Goal: Task Accomplishment & Management: Complete application form

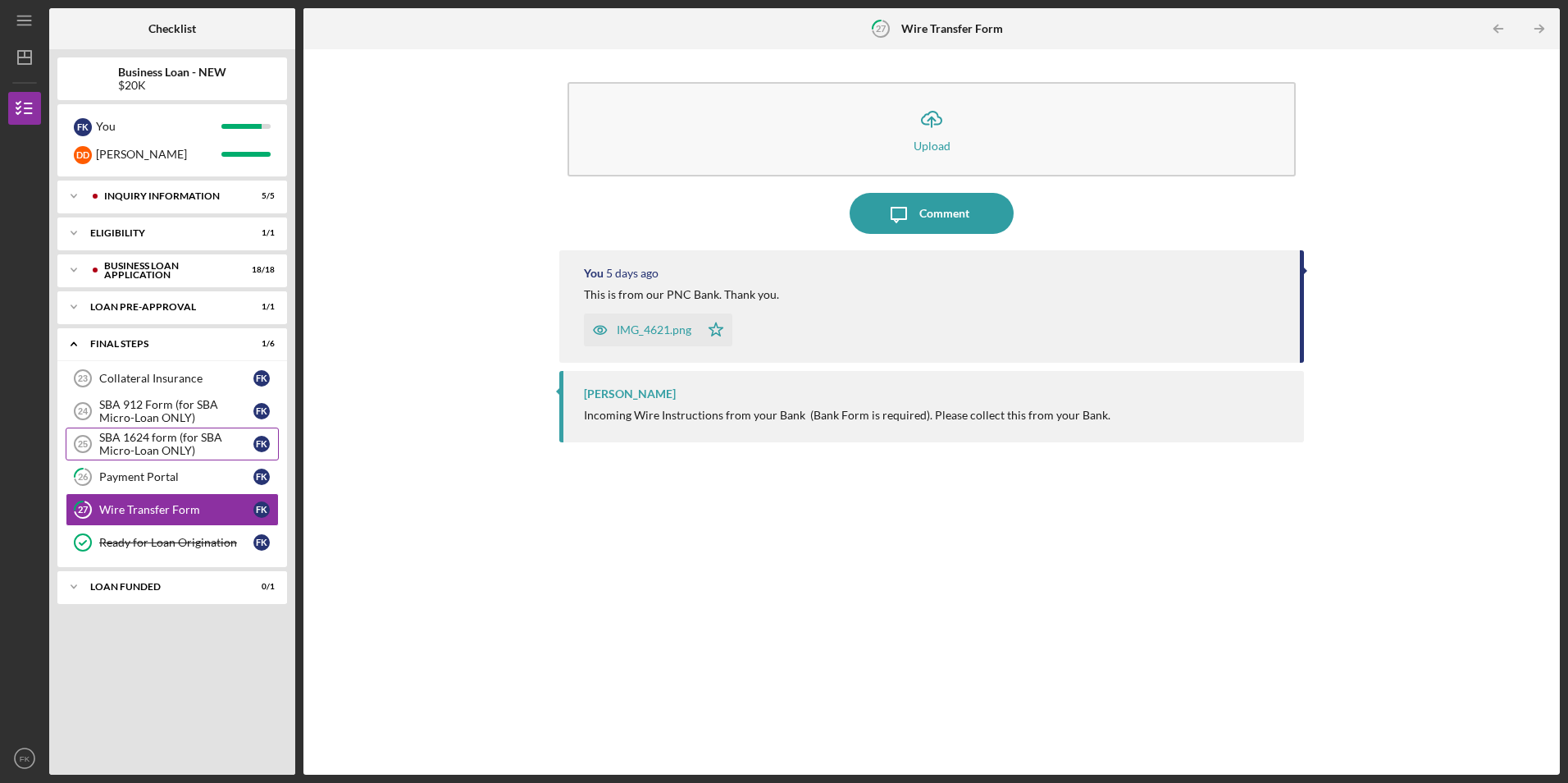
click at [133, 445] on div "SBA 1624 form (for SBA Micro-Loan ONLY)" at bounding box center [176, 443] width 154 height 26
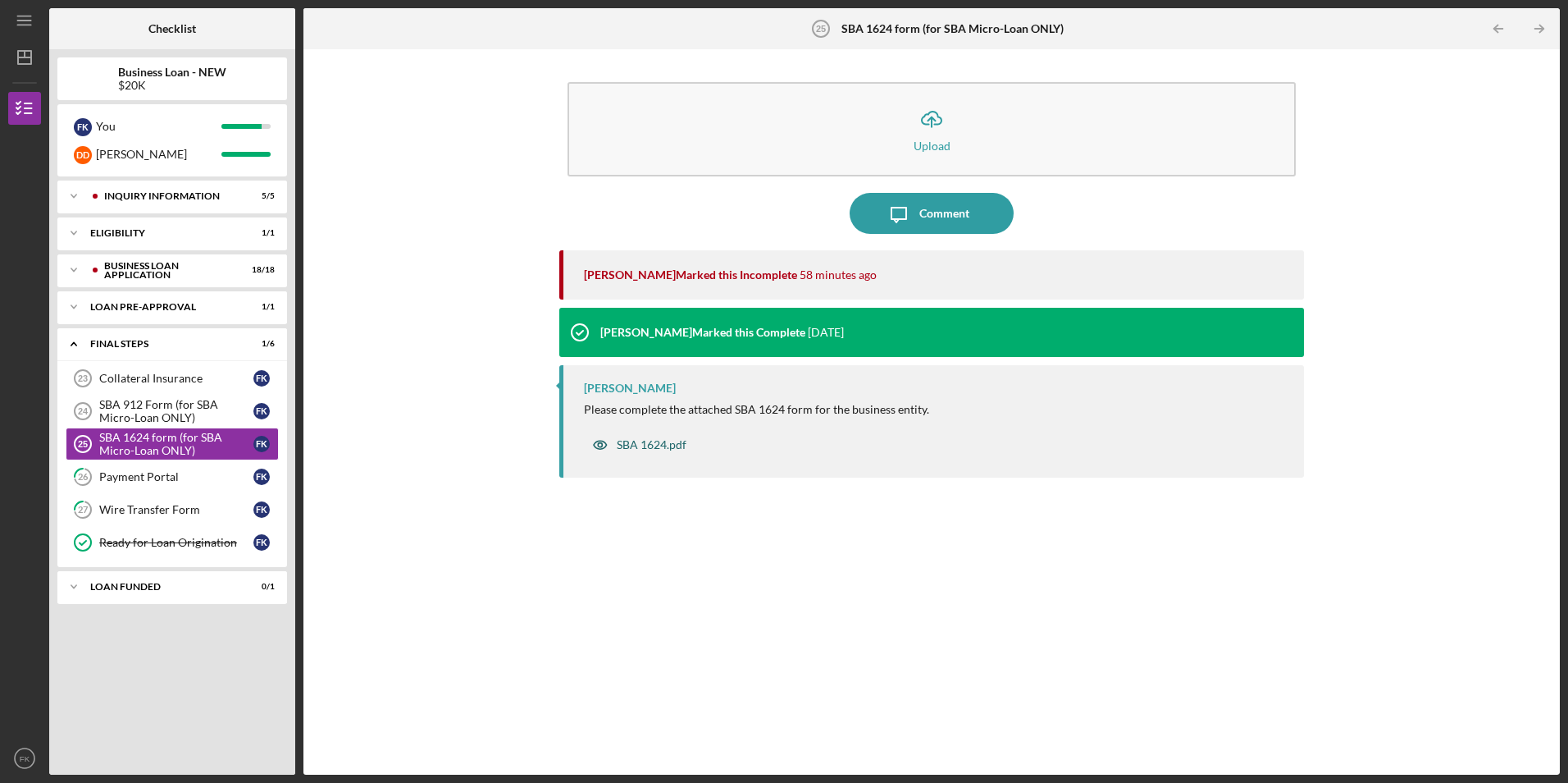
click at [665, 440] on div "SBA 1624.pdf" at bounding box center [652, 445] width 70 height 13
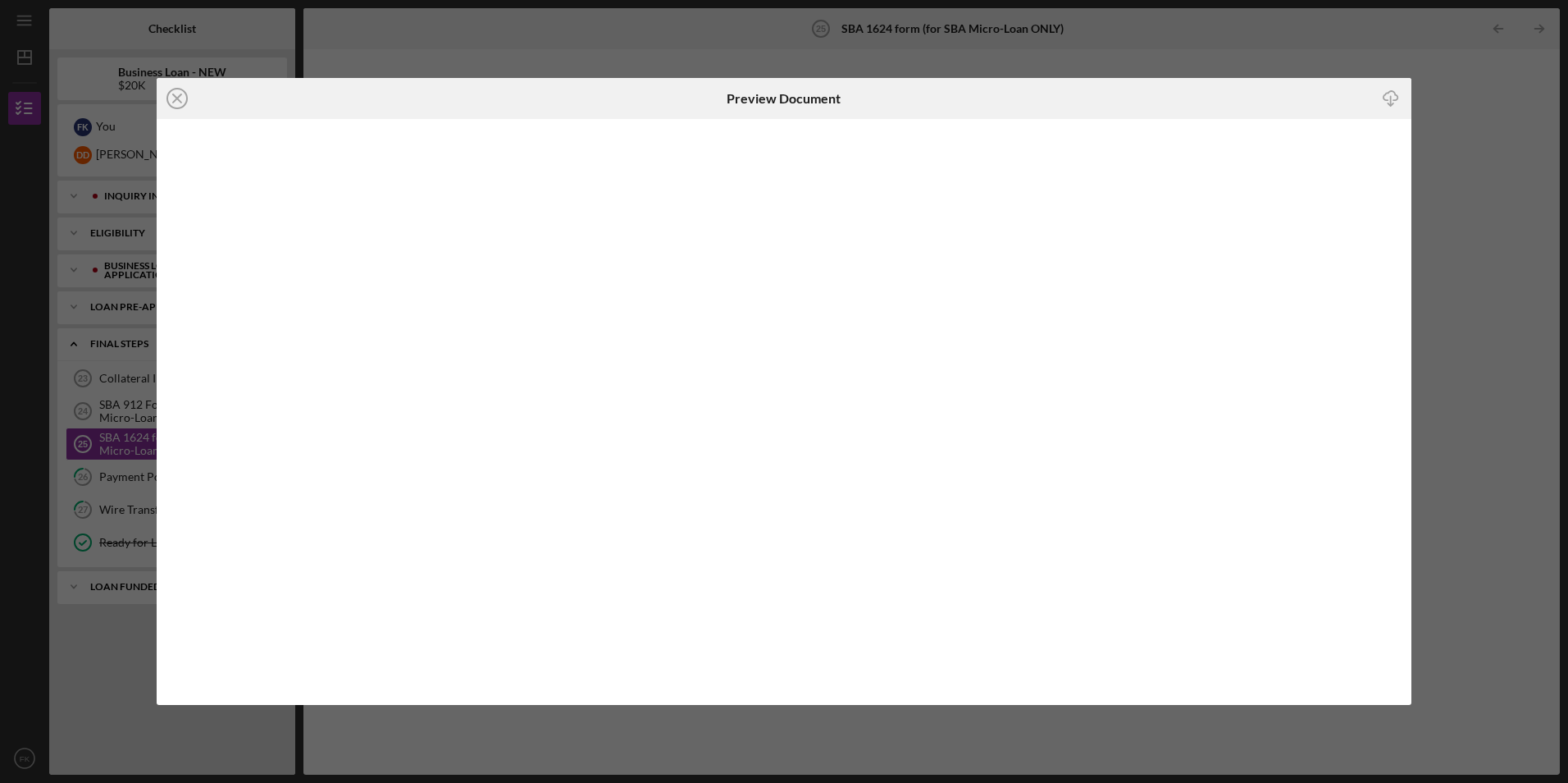
click at [1389, 98] on icon "Icon/Download" at bounding box center [1390, 98] width 37 height 37
click at [180, 102] on line at bounding box center [176, 98] width 8 height 8
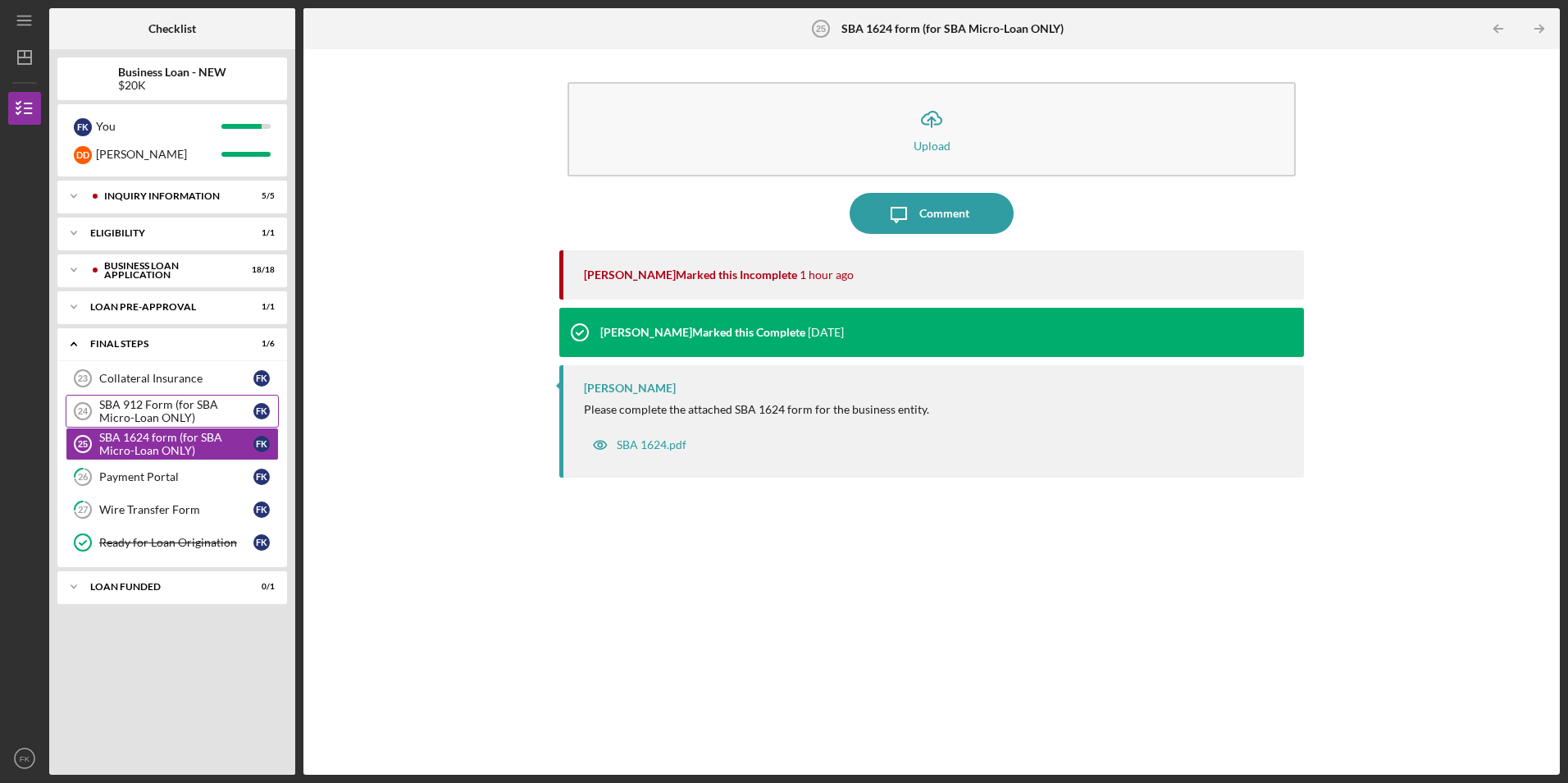
click at [146, 409] on div "SBA 912 Form (for SBA Micro-Loan ONLY)" at bounding box center [176, 411] width 154 height 26
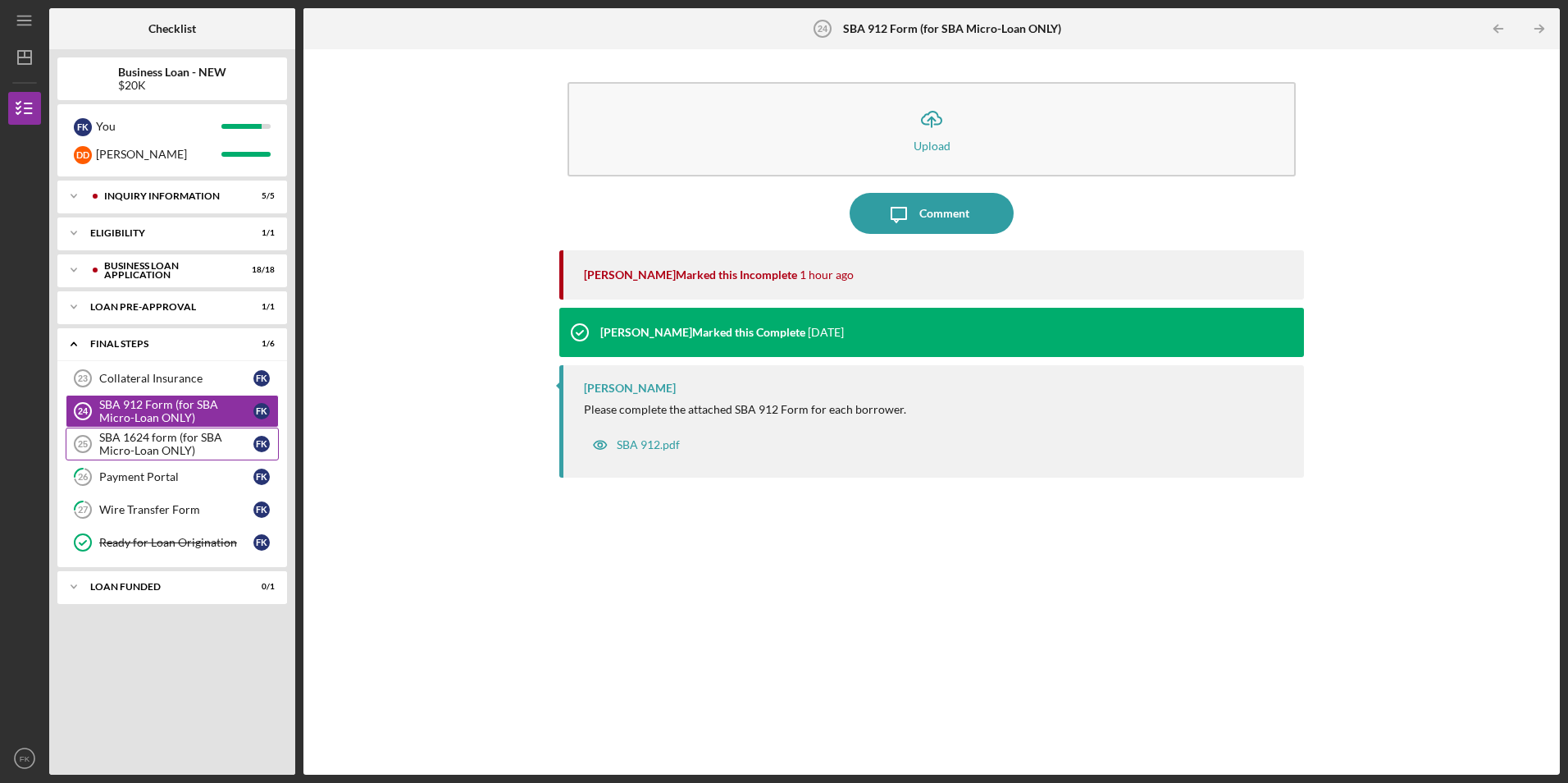
click at [140, 450] on div "SBA 1624 form (for SBA Micro-Loan ONLY)" at bounding box center [176, 443] width 154 height 26
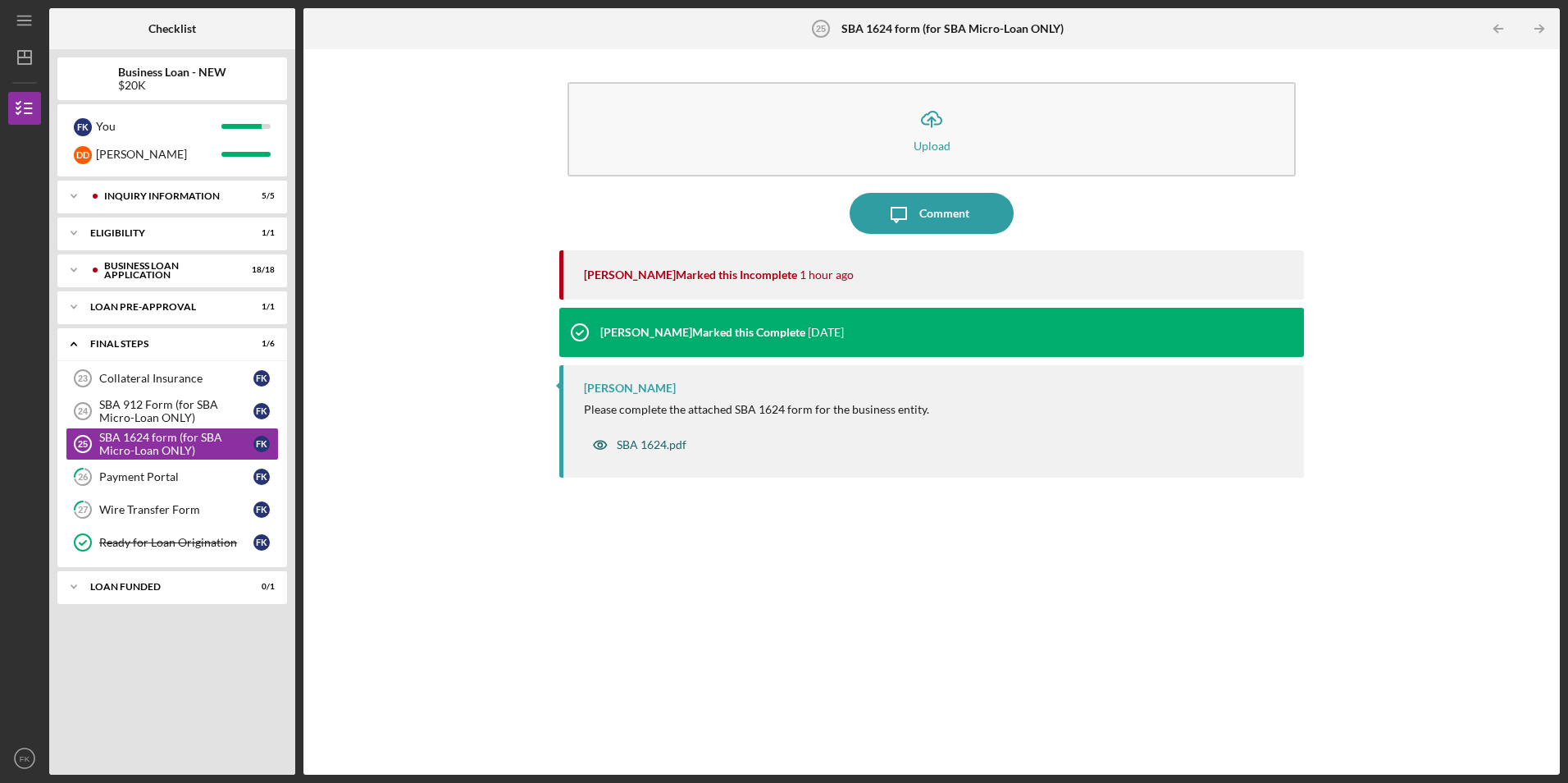
click at [662, 445] on div "SBA 1624.pdf" at bounding box center [652, 445] width 70 height 13
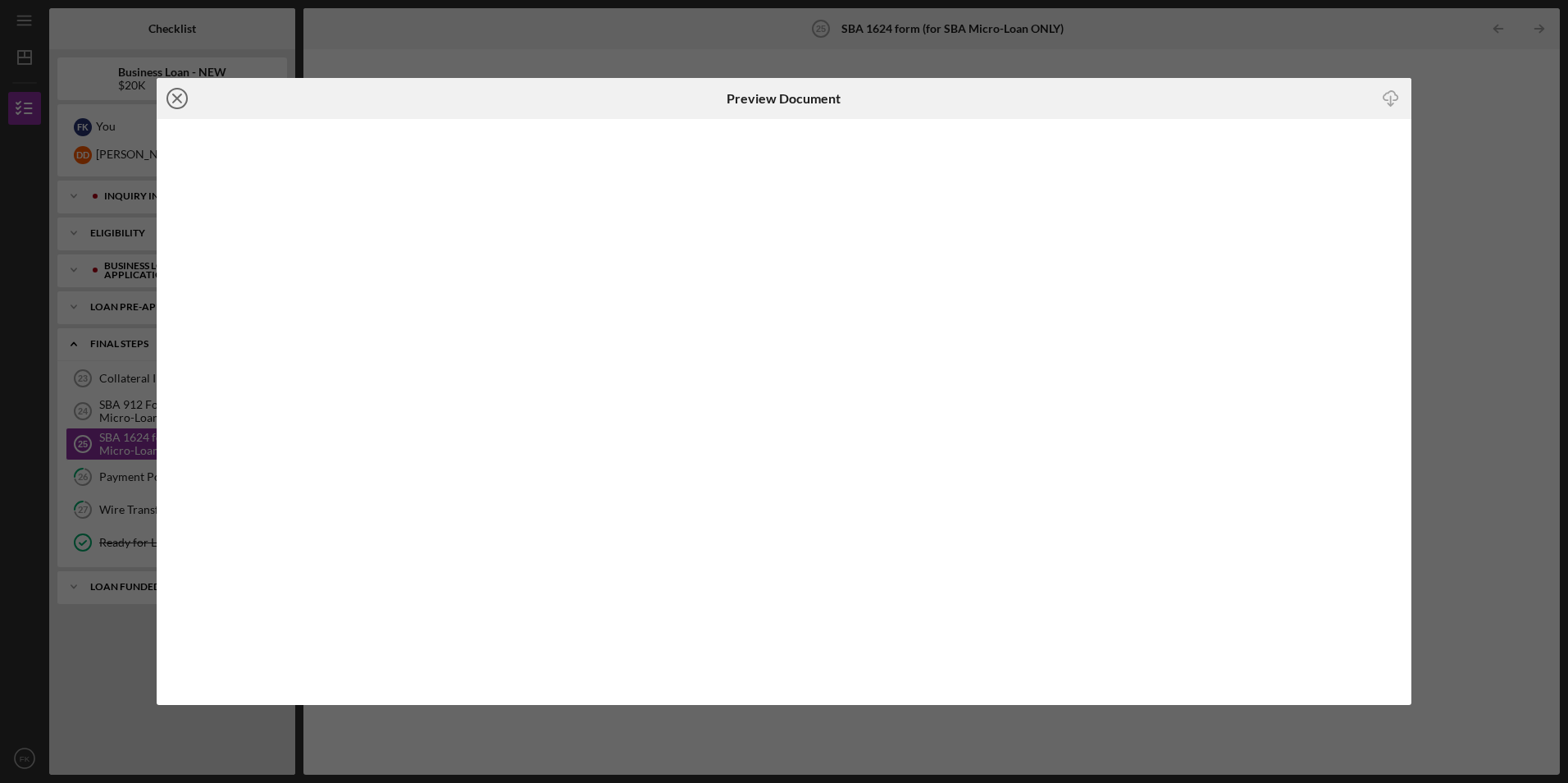
click at [173, 96] on icon "Icon/Close" at bounding box center [177, 98] width 41 height 41
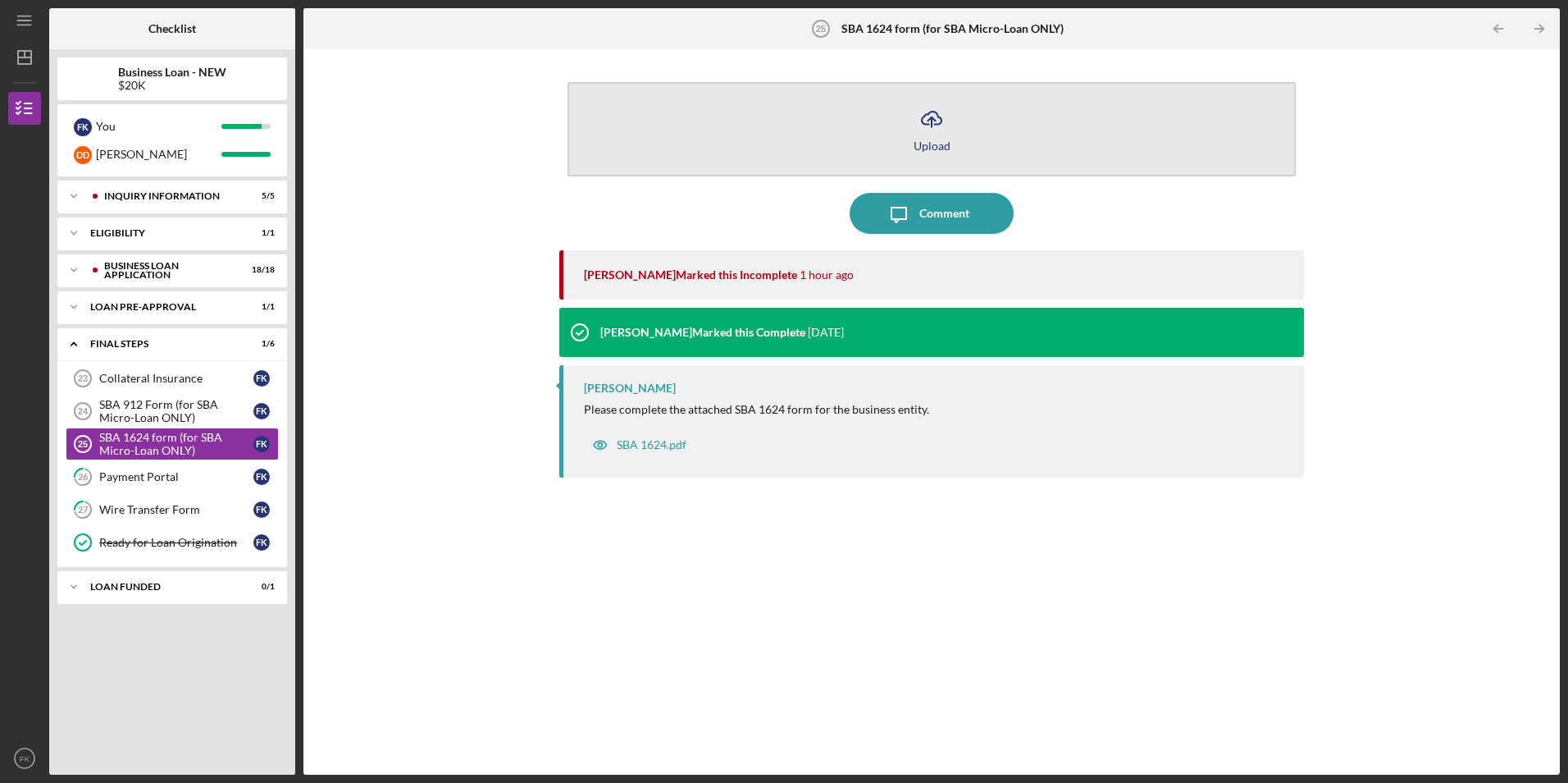
click at [938, 142] on div "Upload" at bounding box center [932, 146] width 37 height 13
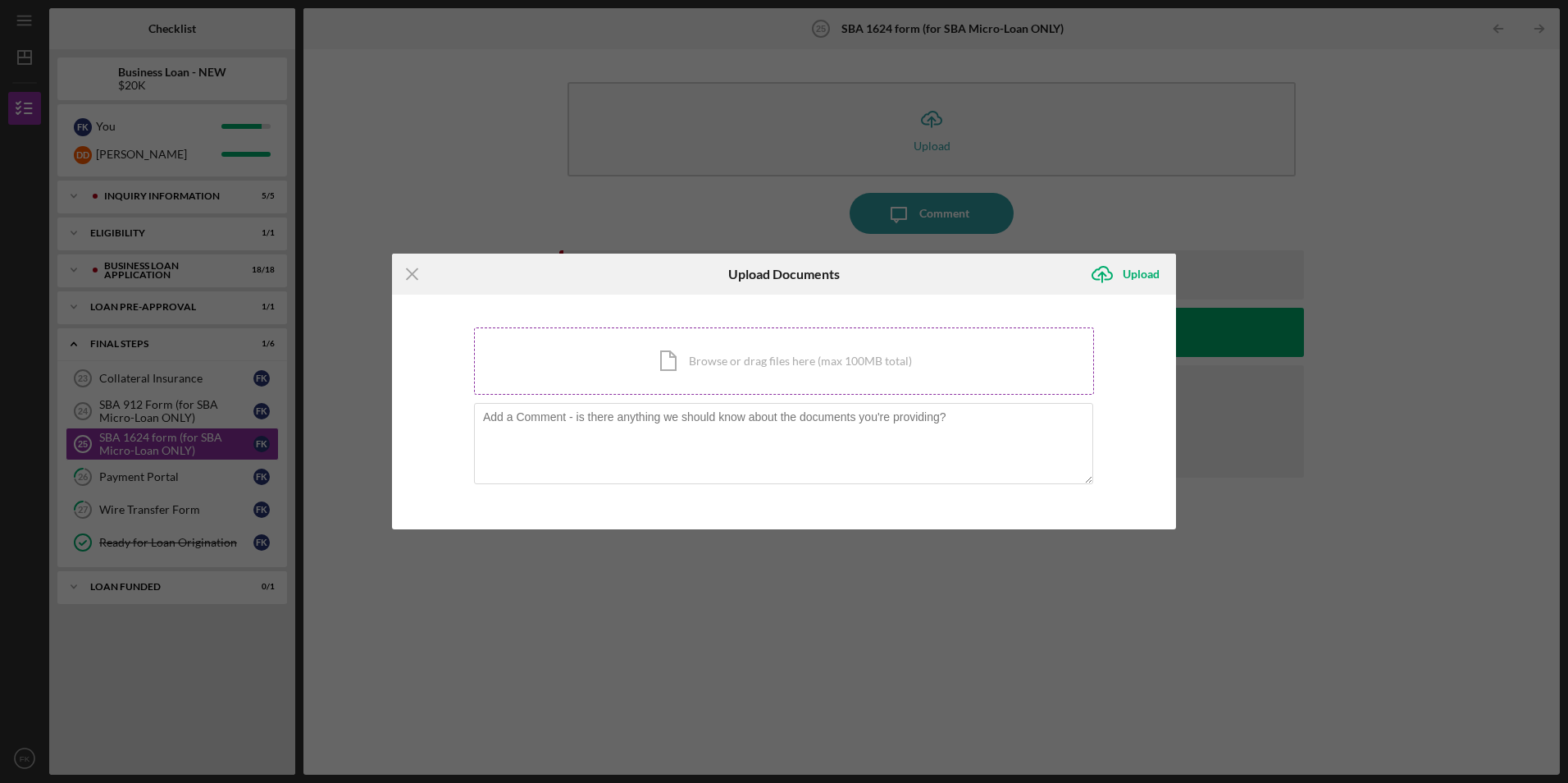
click at [766, 378] on div "Icon/Document Browse or drag files here (max 100MB total) Tap to choose files o…" at bounding box center [784, 361] width 620 height 67
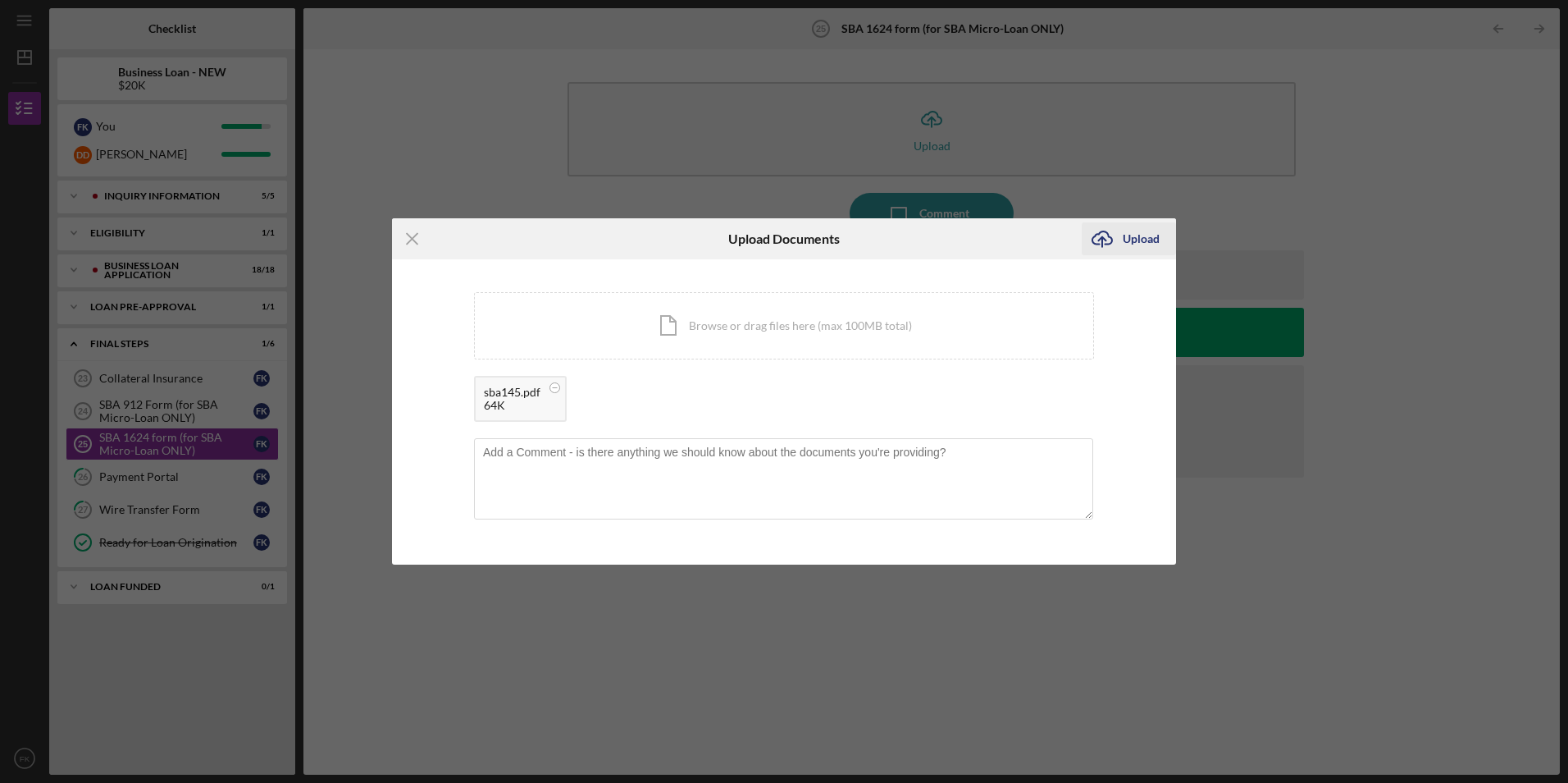
click at [1128, 234] on div "Upload" at bounding box center [1140, 239] width 37 height 33
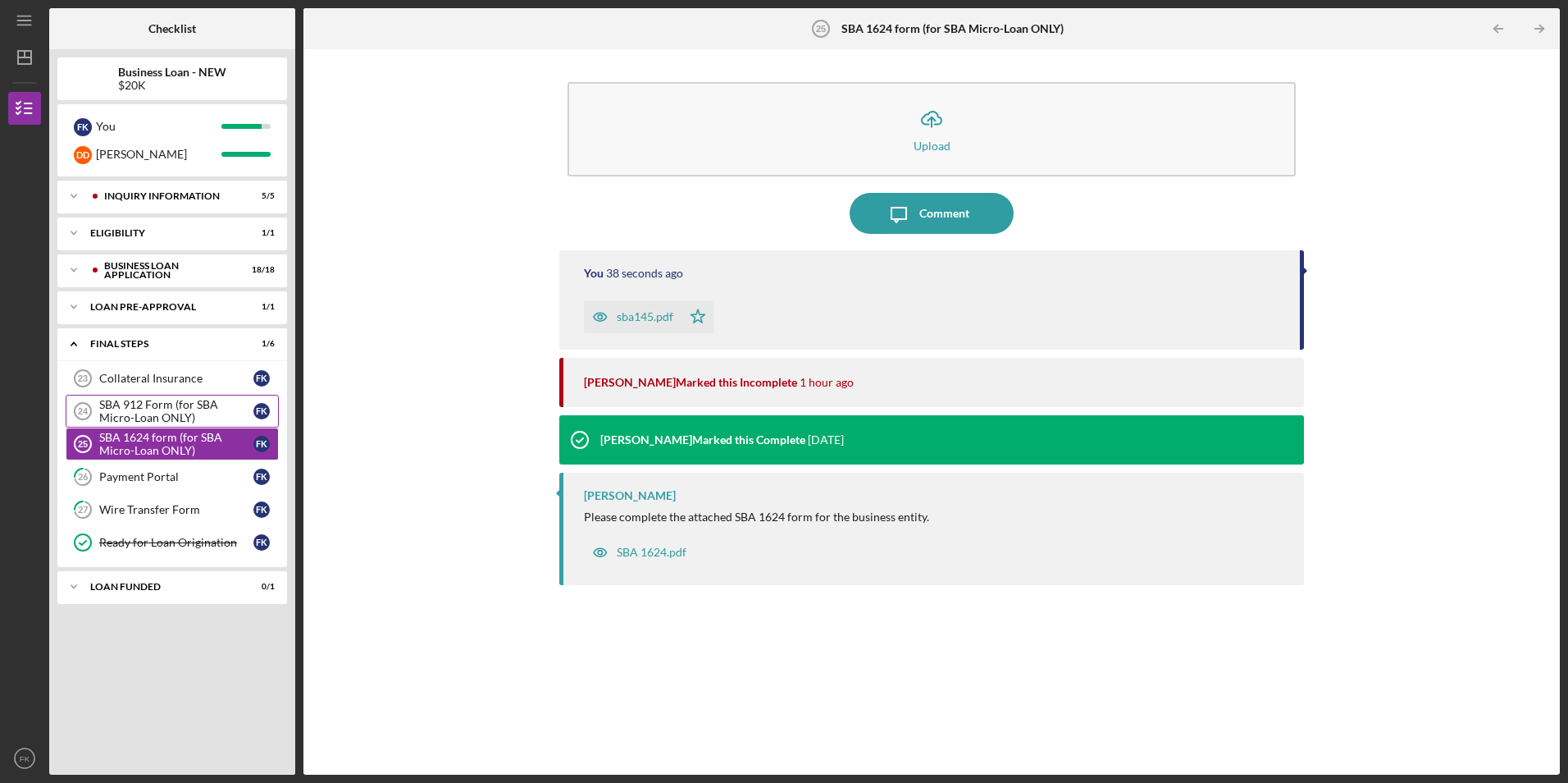
click at [160, 408] on div "SBA 912 Form (for SBA Micro-Loan ONLY)" at bounding box center [176, 411] width 154 height 26
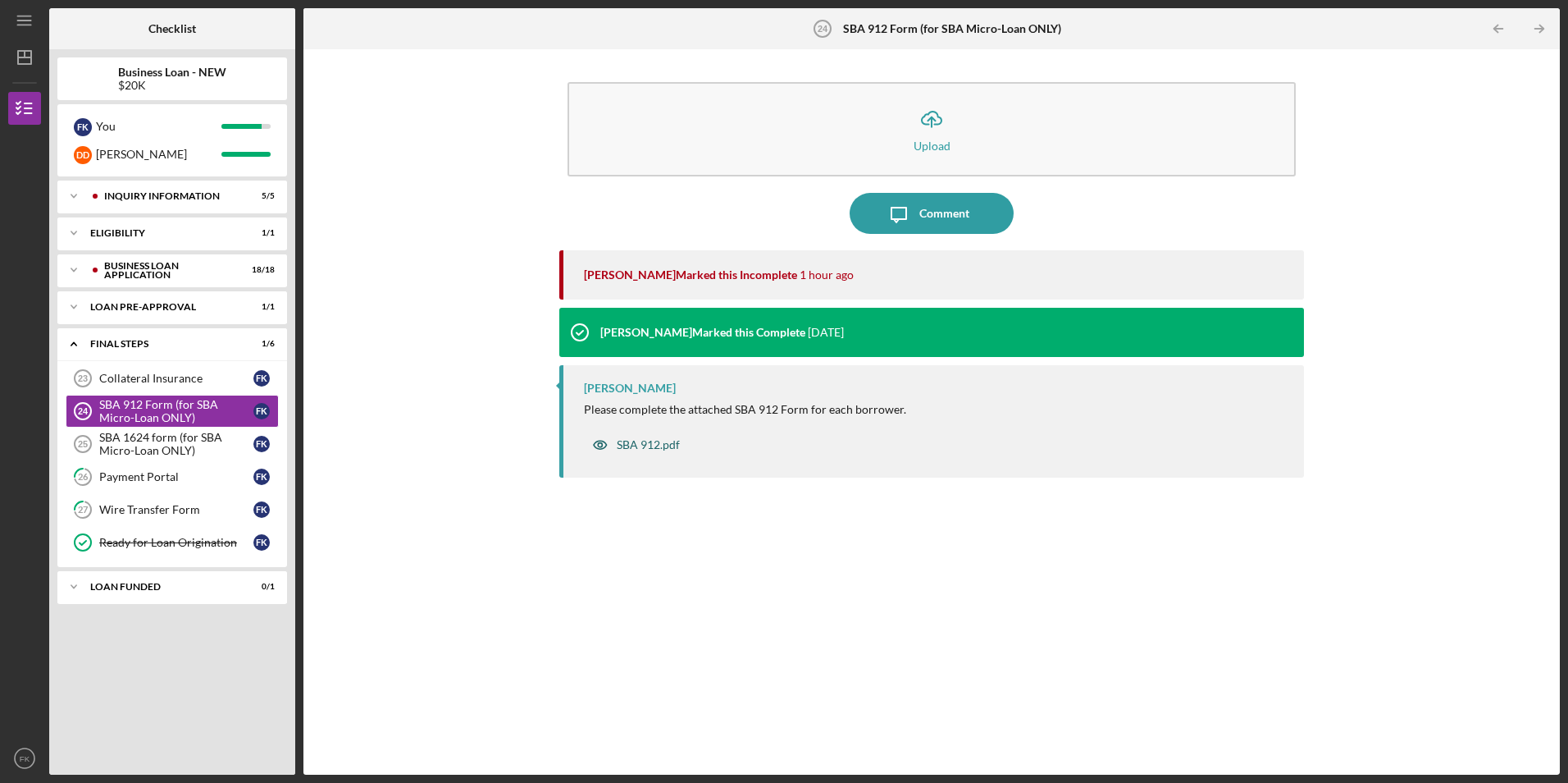
click at [633, 447] on div "SBA 912.pdf" at bounding box center [648, 445] width 64 height 13
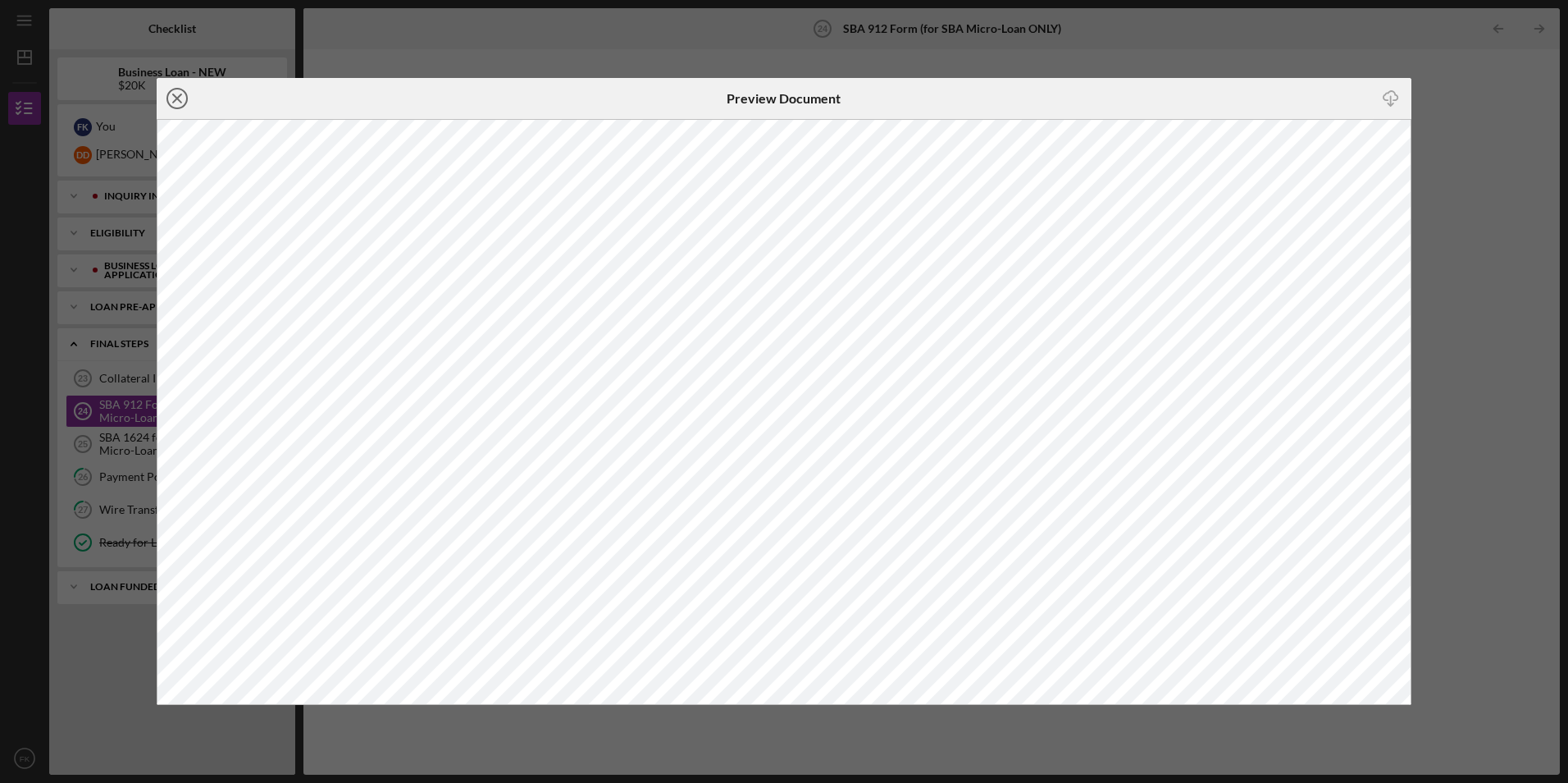
click at [182, 97] on icon "Icon/Close" at bounding box center [177, 98] width 41 height 41
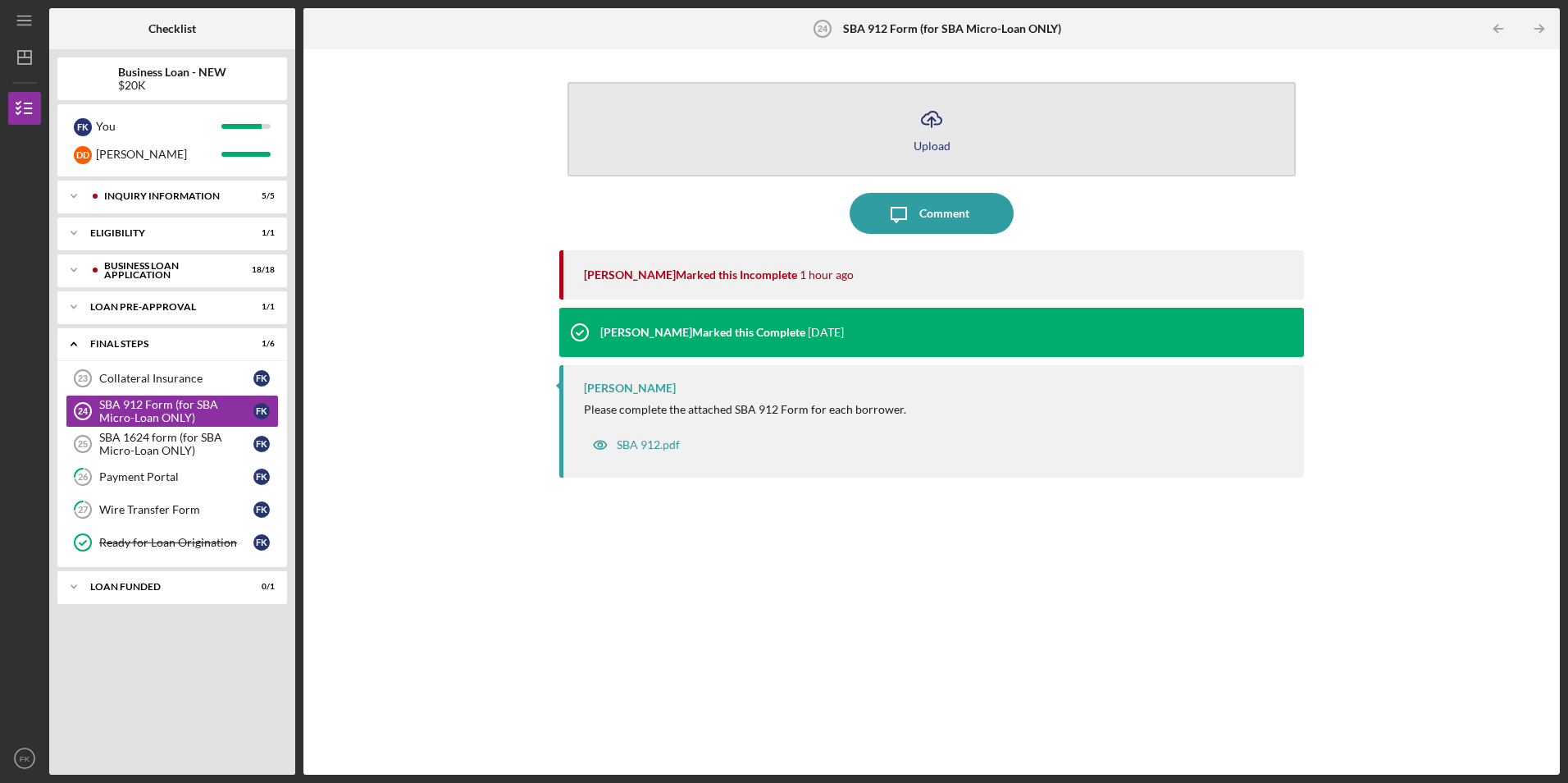
click at [932, 115] on icon "Icon/Upload" at bounding box center [932, 119] width 41 height 41
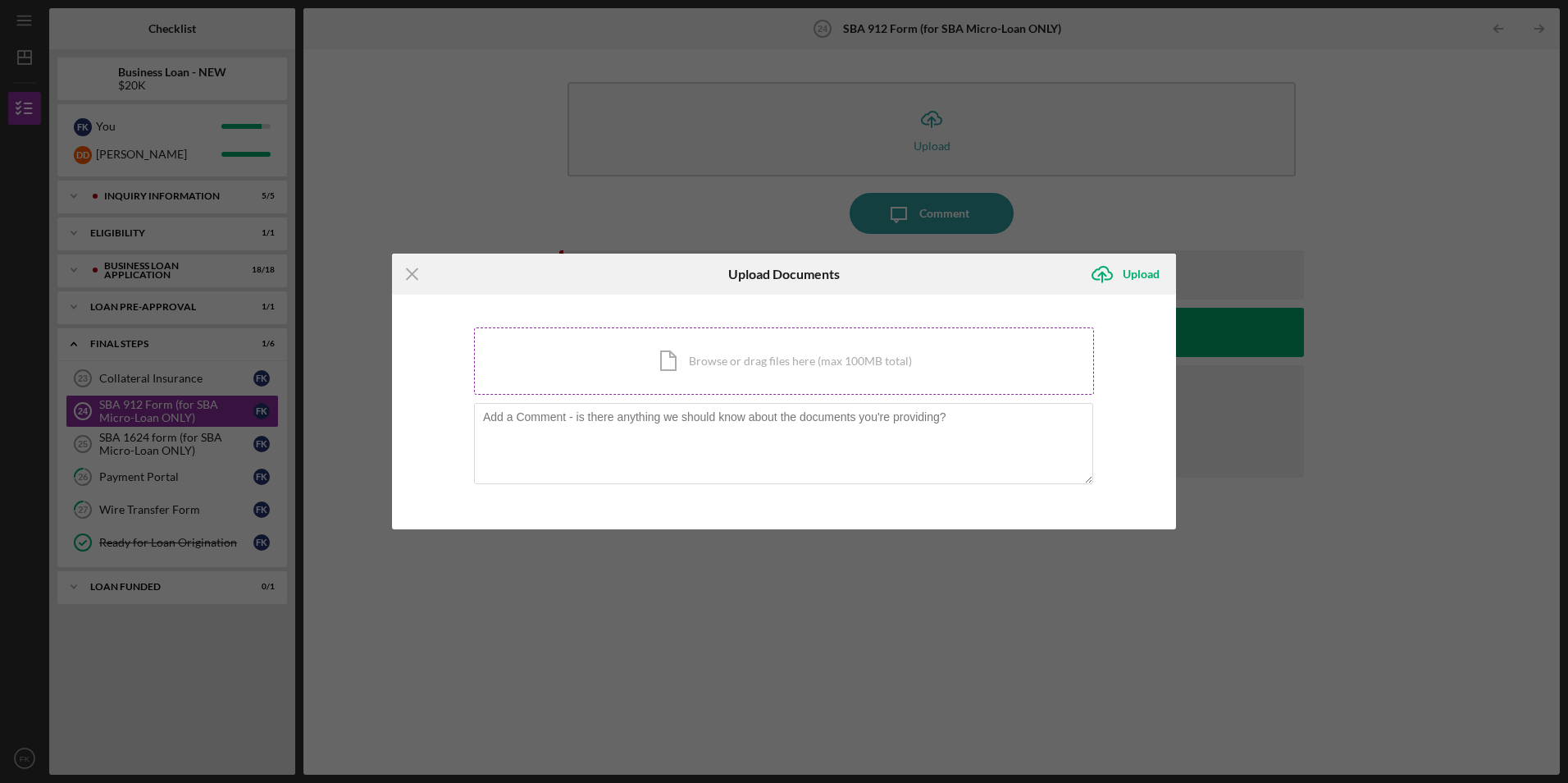
click at [720, 371] on div "Icon/Document Browse or drag files here (max 100MB total) Tap to choose files o…" at bounding box center [784, 361] width 620 height 67
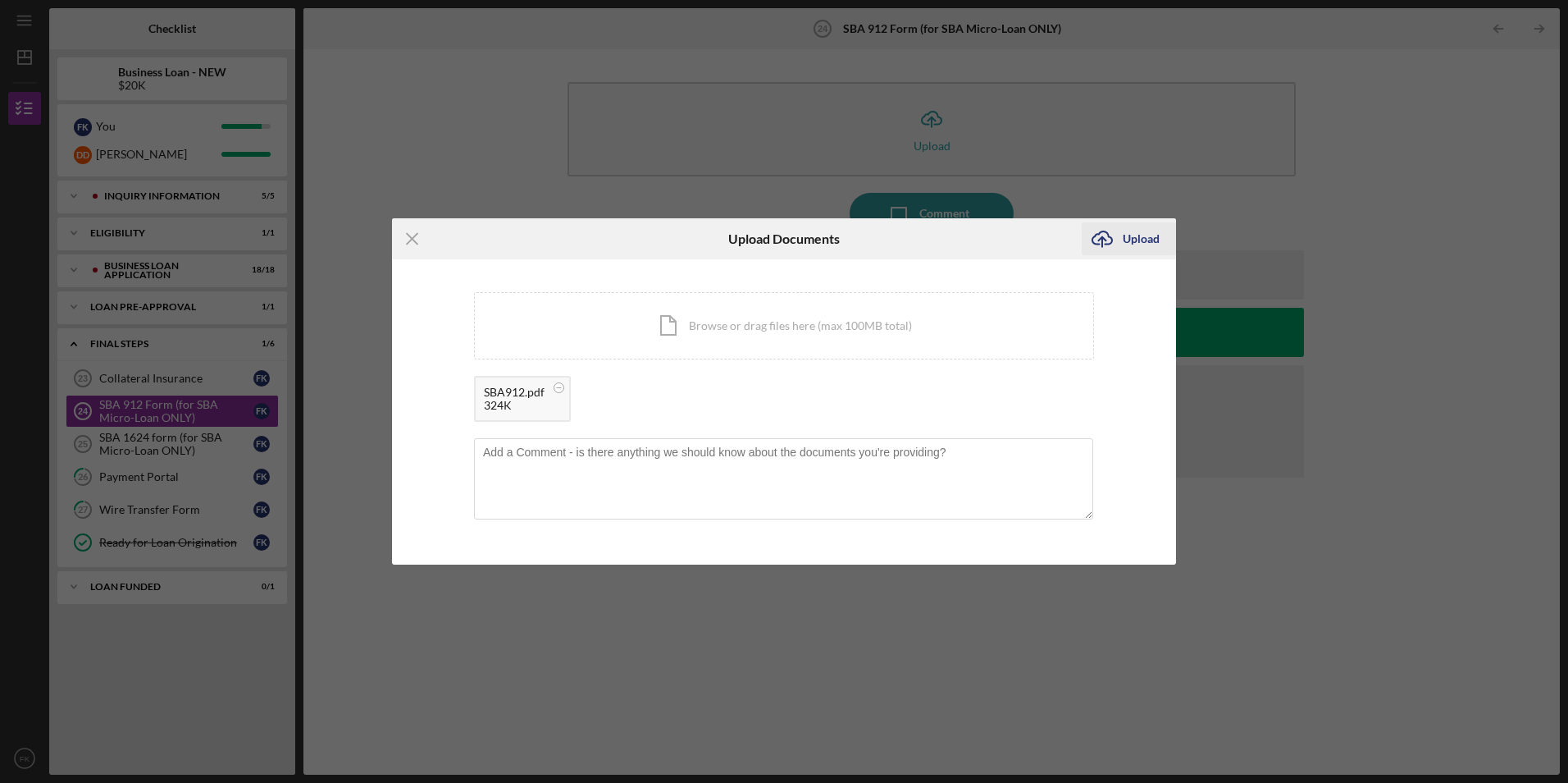
click at [1109, 241] on icon "Icon/Upload" at bounding box center [1103, 239] width 41 height 41
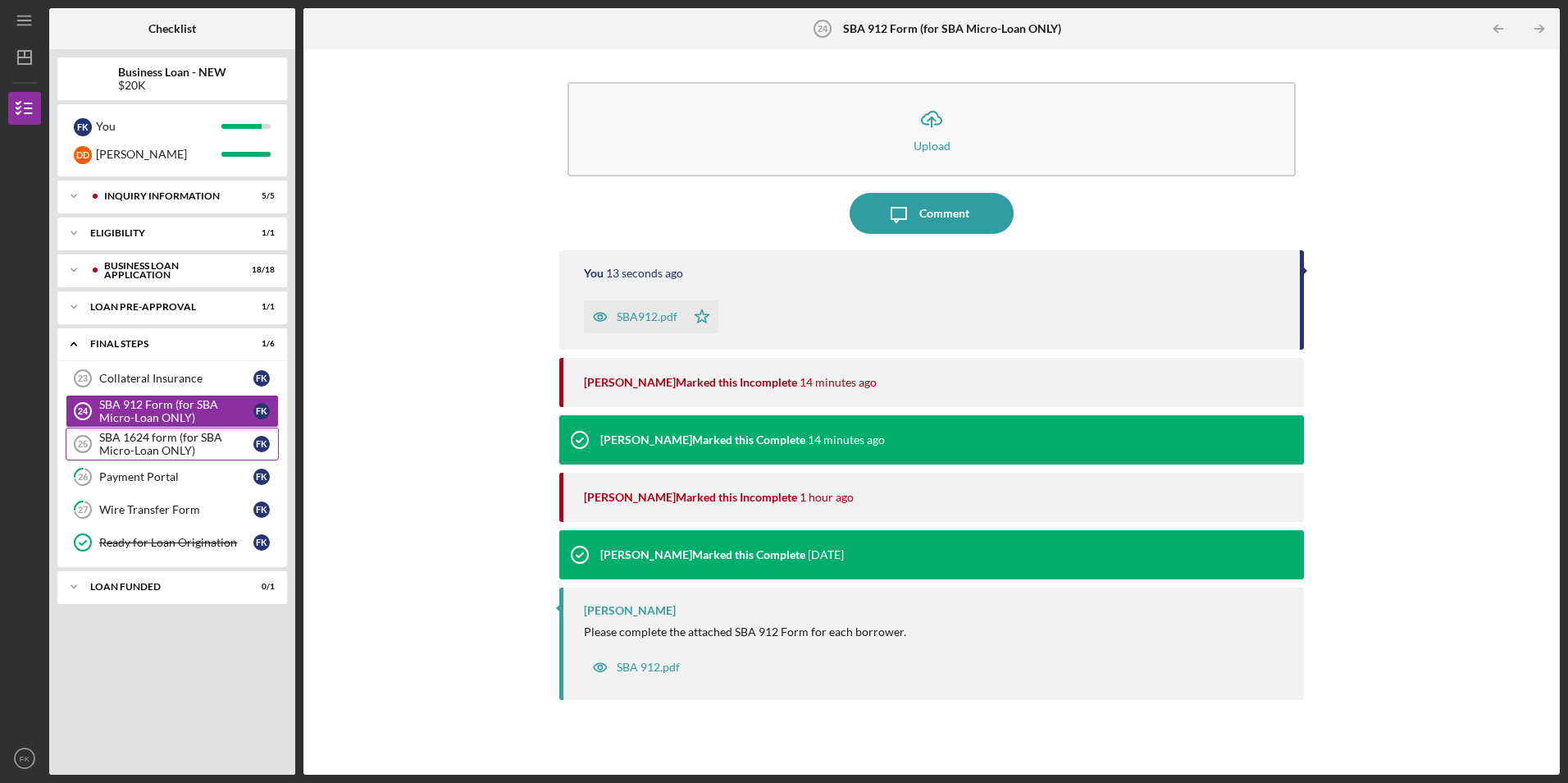
click at [191, 447] on div "SBA 1624 form (for SBA Micro-Loan ONLY)" at bounding box center [176, 443] width 154 height 26
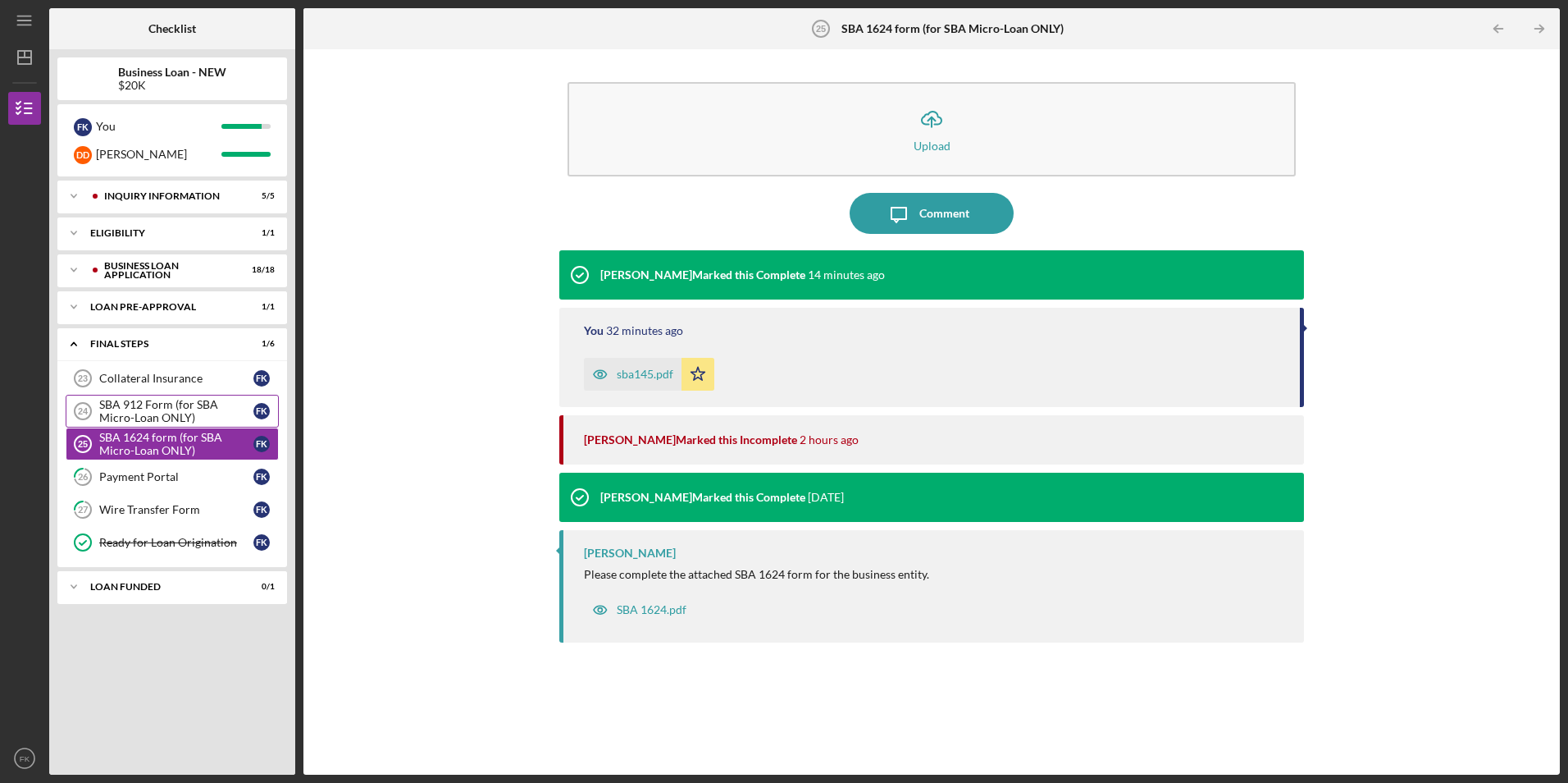
click at [182, 409] on div "SBA 912 Form (for SBA Micro-Loan ONLY)" at bounding box center [176, 411] width 154 height 26
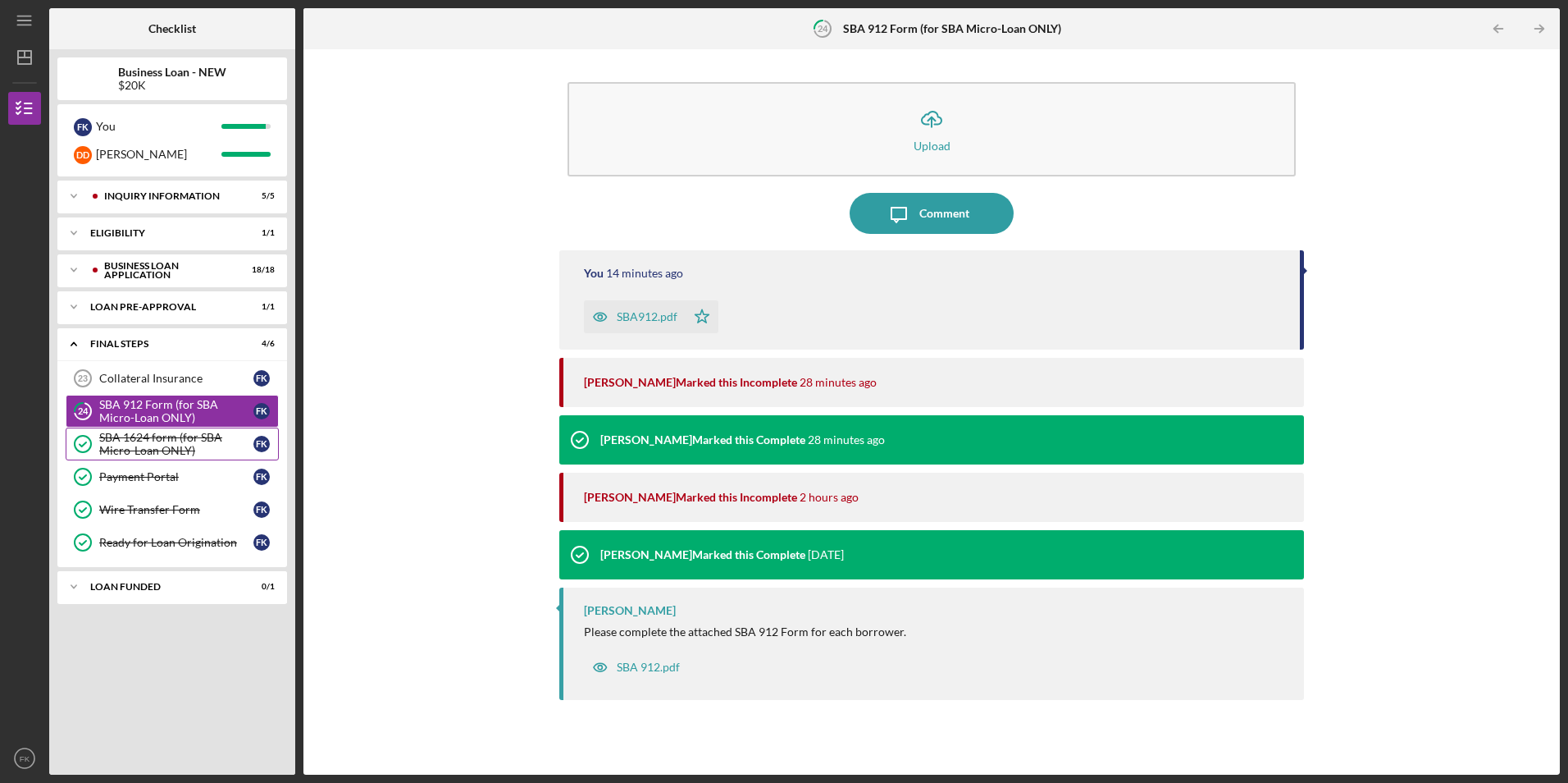
click at [171, 450] on div "SBA 1624 form (for SBA Micro-Loan ONLY)" at bounding box center [176, 443] width 154 height 26
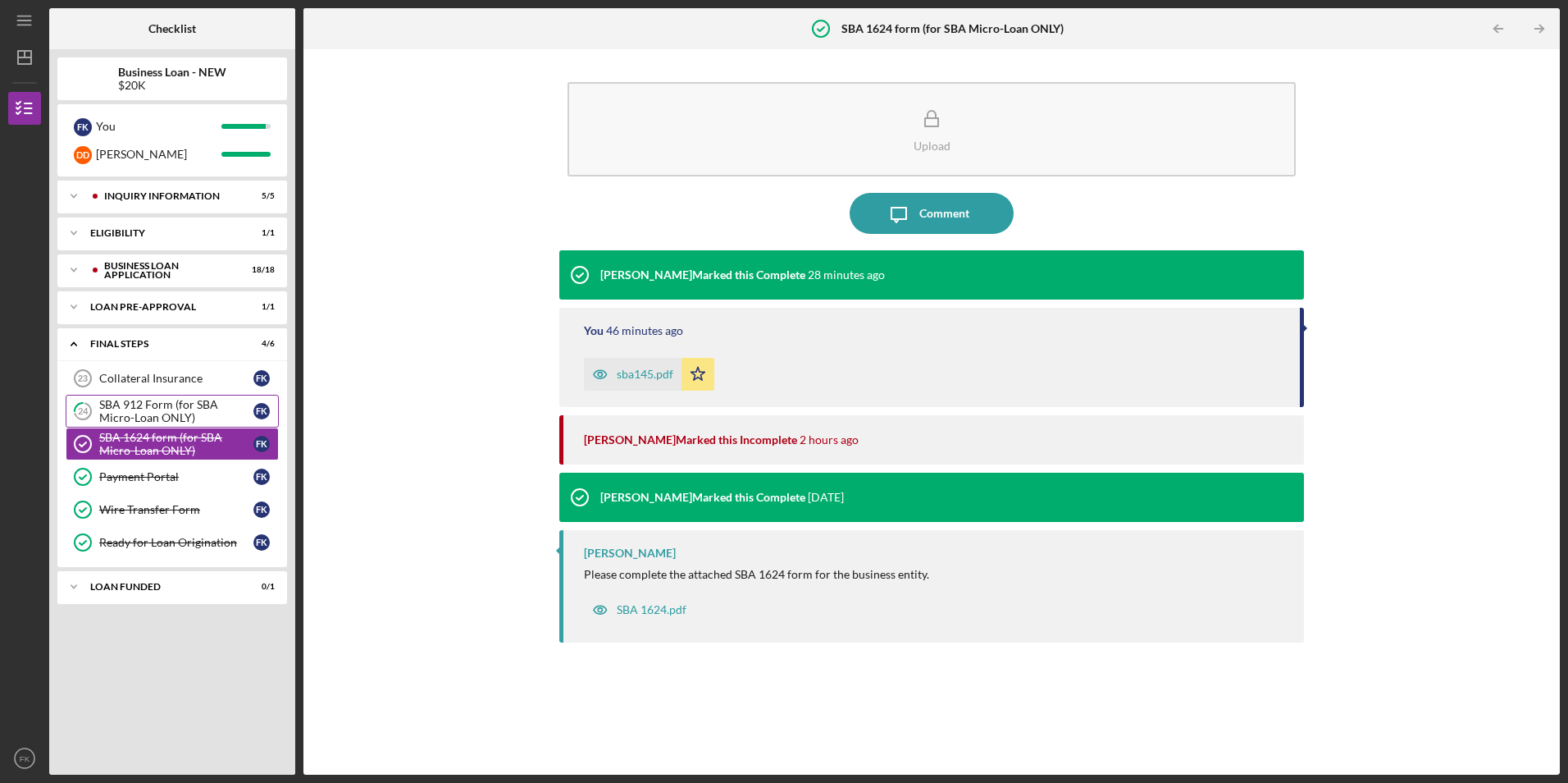
click at [148, 413] on div "SBA 912 Form (for SBA Micro-Loan ONLY)" at bounding box center [176, 411] width 154 height 26
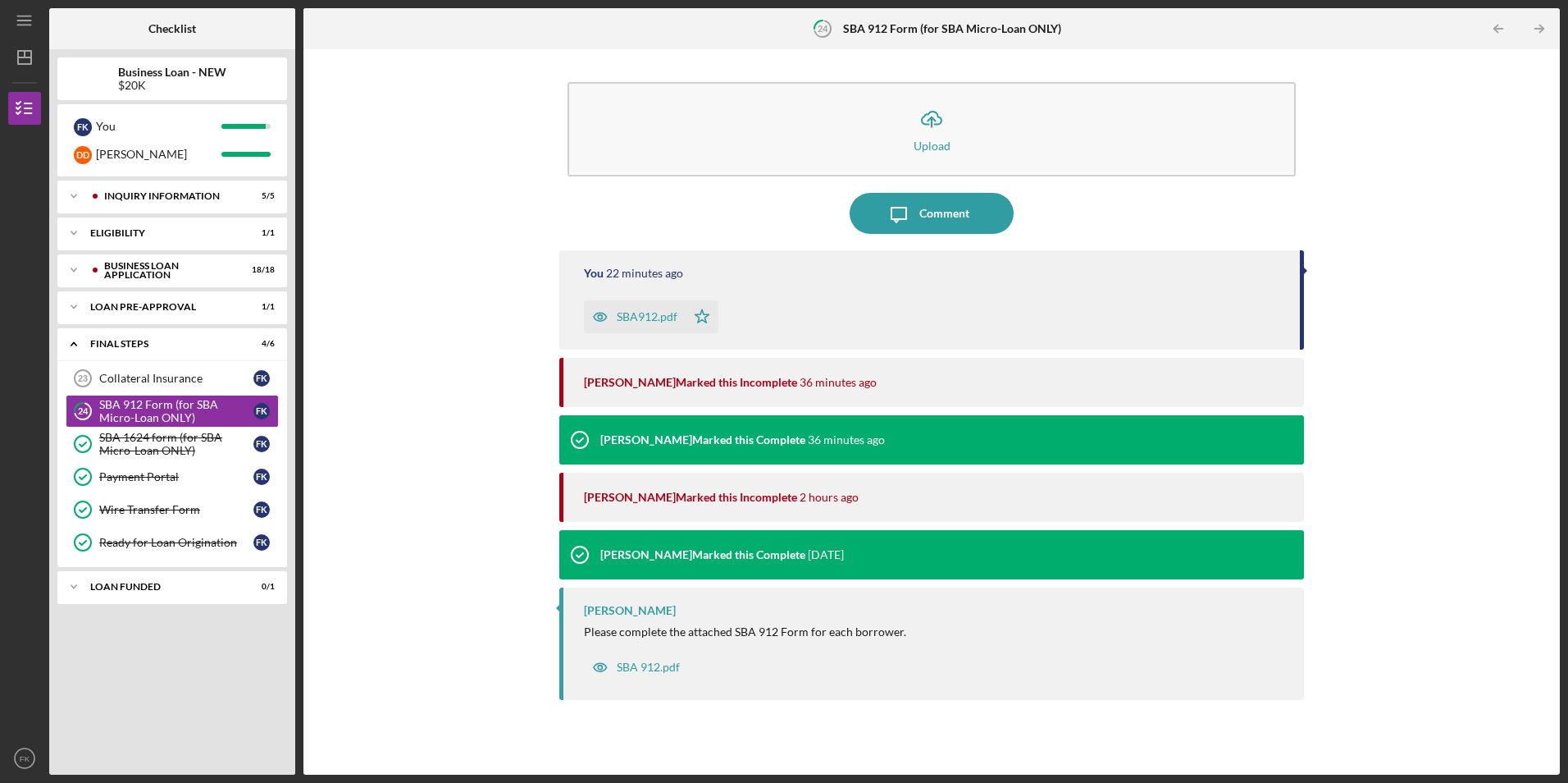
drag, startPoint x: 826, startPoint y: 4, endPoint x: 364, endPoint y: 40, distance: 463.4
click at [364, 40] on div at bounding box center [513, 29] width 420 height 41
